Goal: Find specific page/section

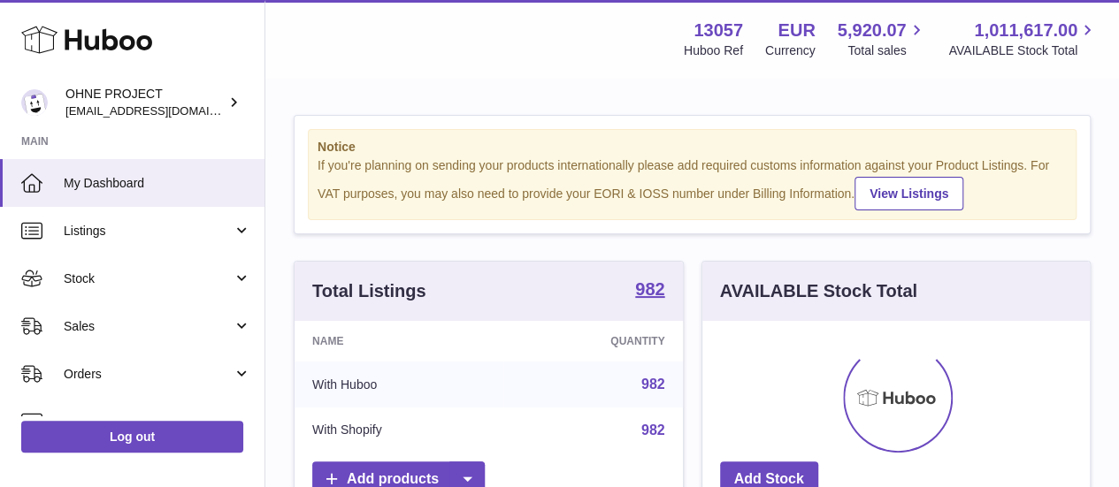
scroll to position [276, 387]
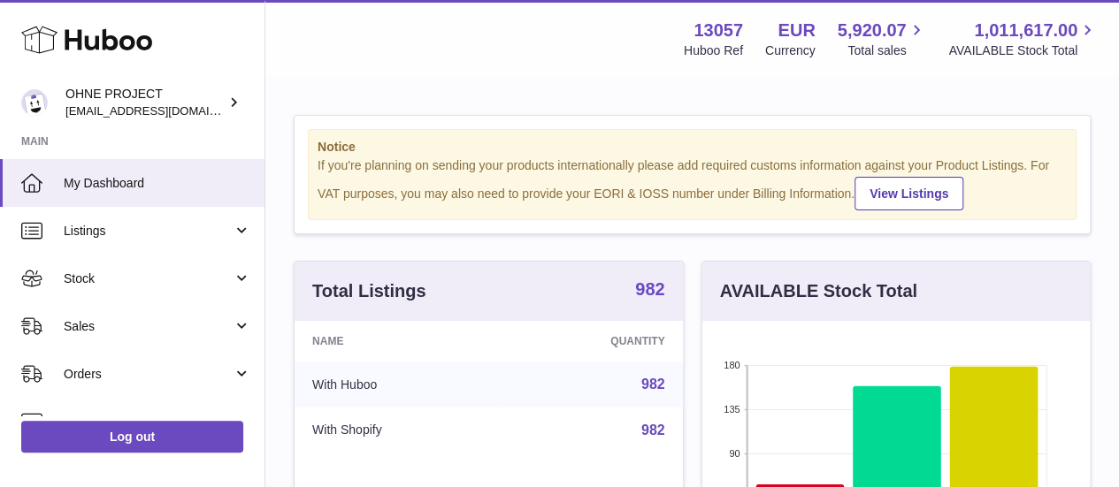
click at [640, 298] on strong "982" at bounding box center [649, 289] width 29 height 18
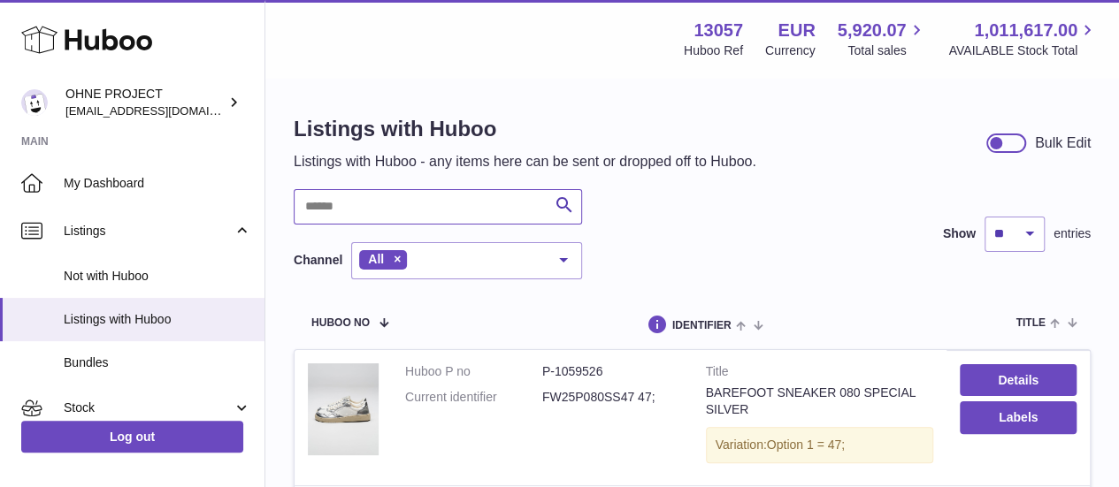
click at [461, 215] on input "text" at bounding box center [438, 206] width 288 height 35
click at [394, 200] on input "**********" at bounding box center [438, 206] width 288 height 35
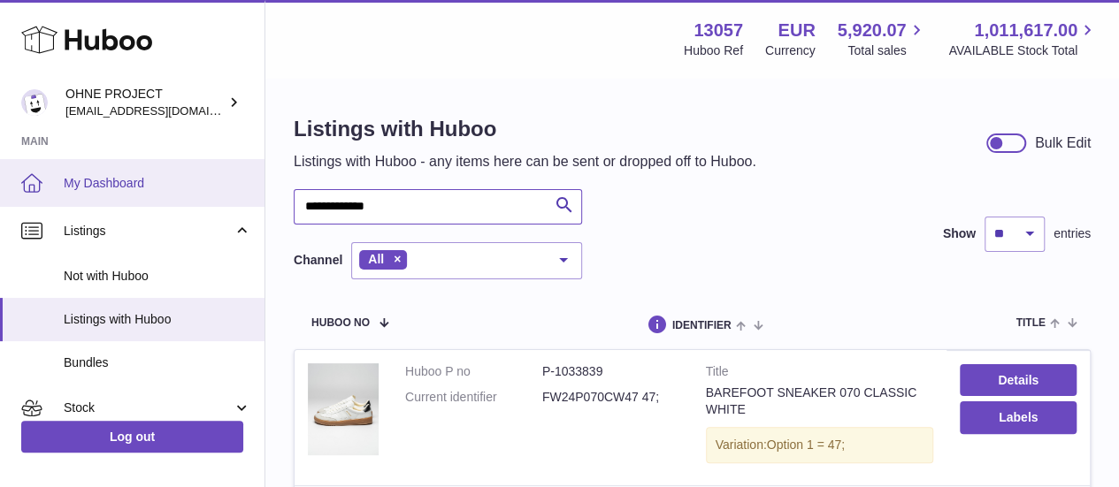
drag, startPoint x: 394, startPoint y: 200, endPoint x: 233, endPoint y: 197, distance: 161.0
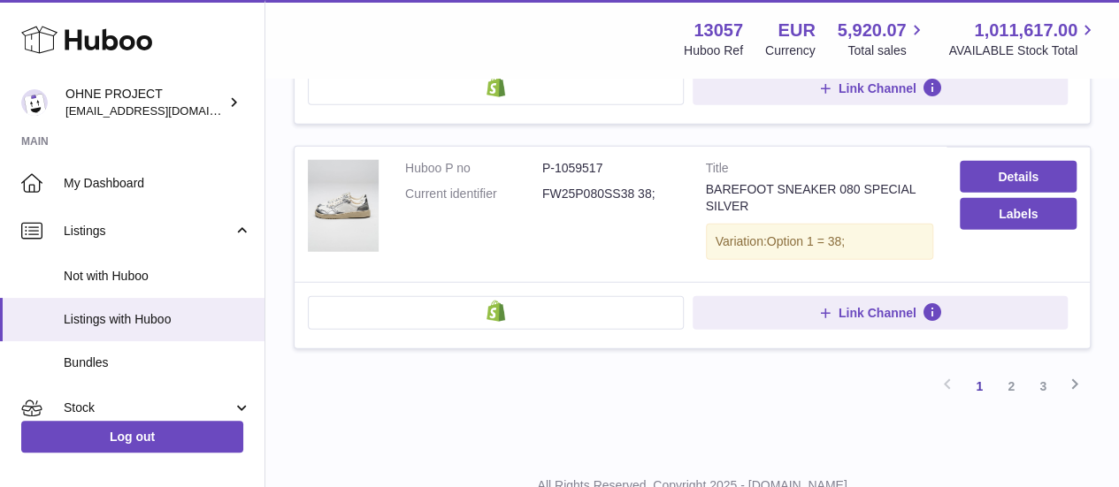
scroll to position [2226, 0]
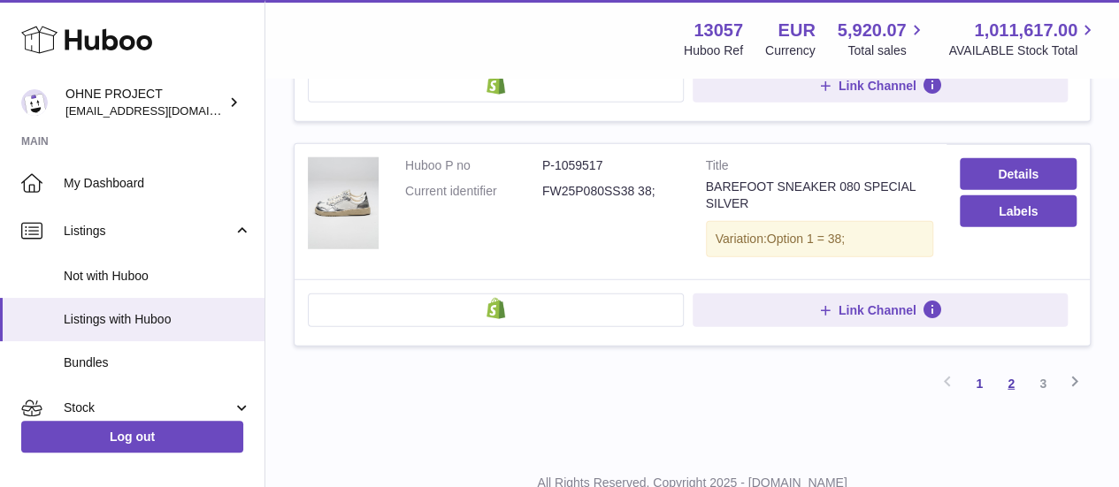
type input "*******"
click at [1003, 368] on link "2" at bounding box center [1011, 384] width 32 height 32
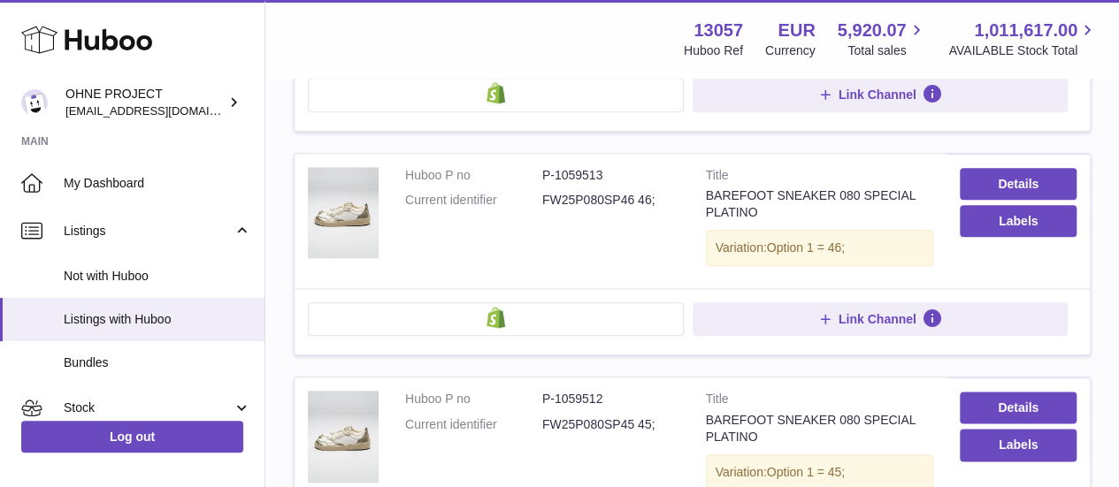
scroll to position [872, 0]
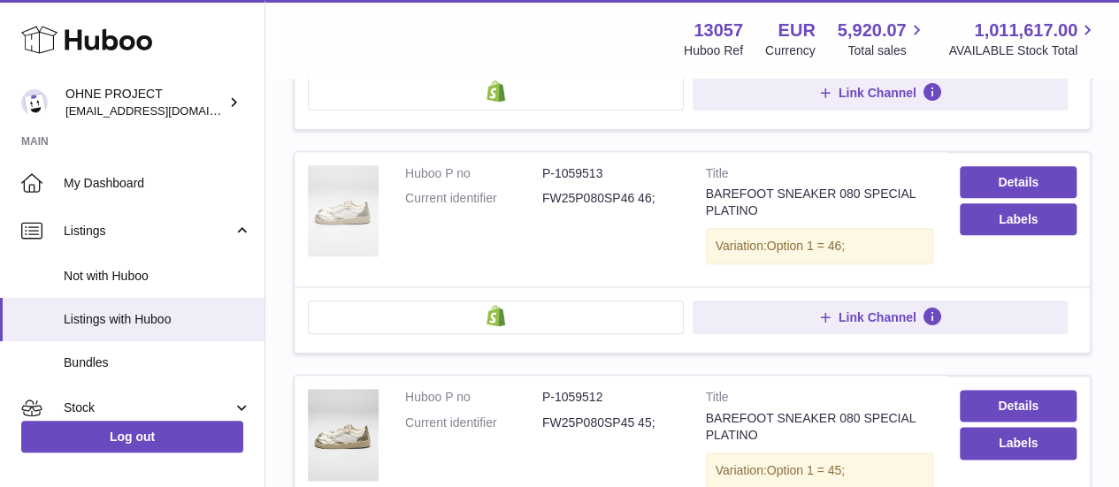
click at [358, 211] on img at bounding box center [343, 211] width 71 height 92
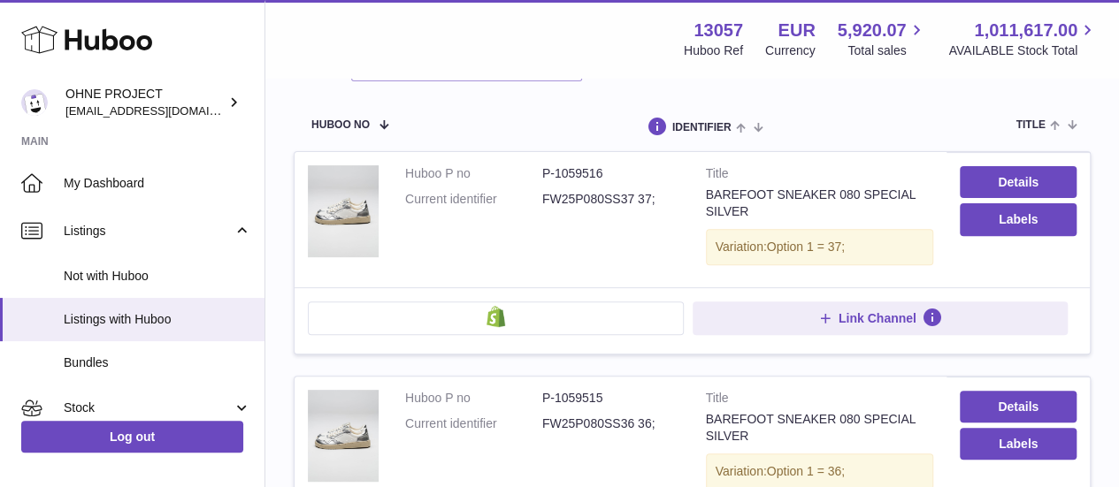
scroll to position [205, 0]
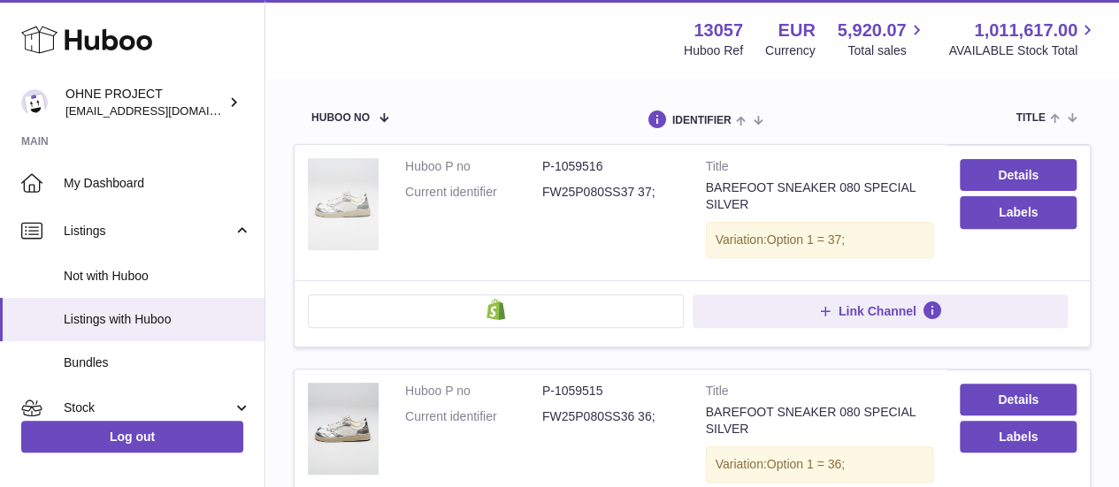
click at [356, 225] on img at bounding box center [343, 204] width 71 height 92
